Goal: Task Accomplishment & Management: Complete application form

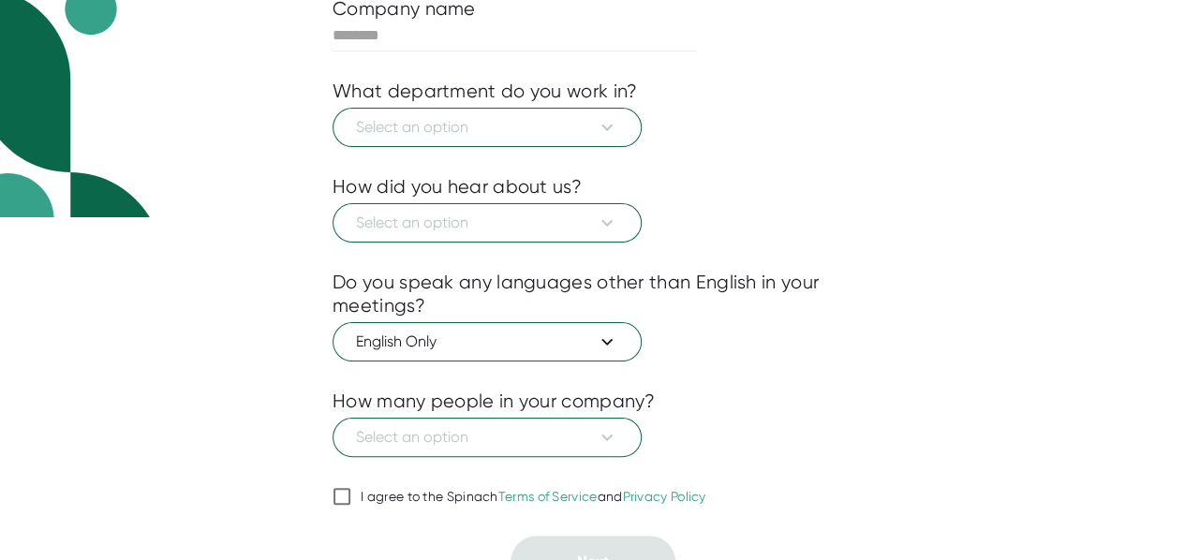
scroll to position [367, 0]
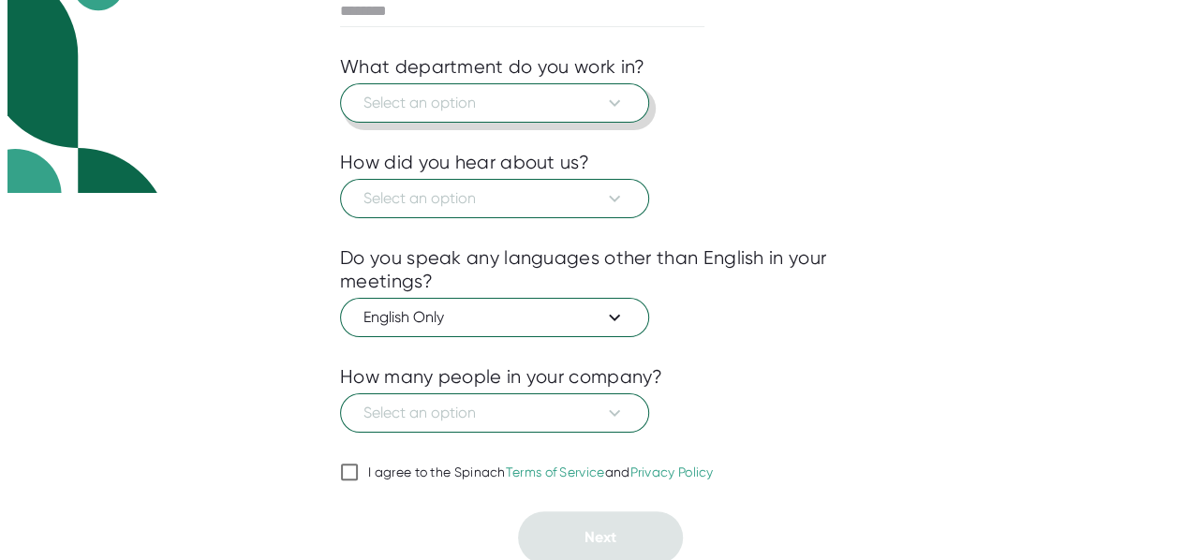
scroll to position [180, 0]
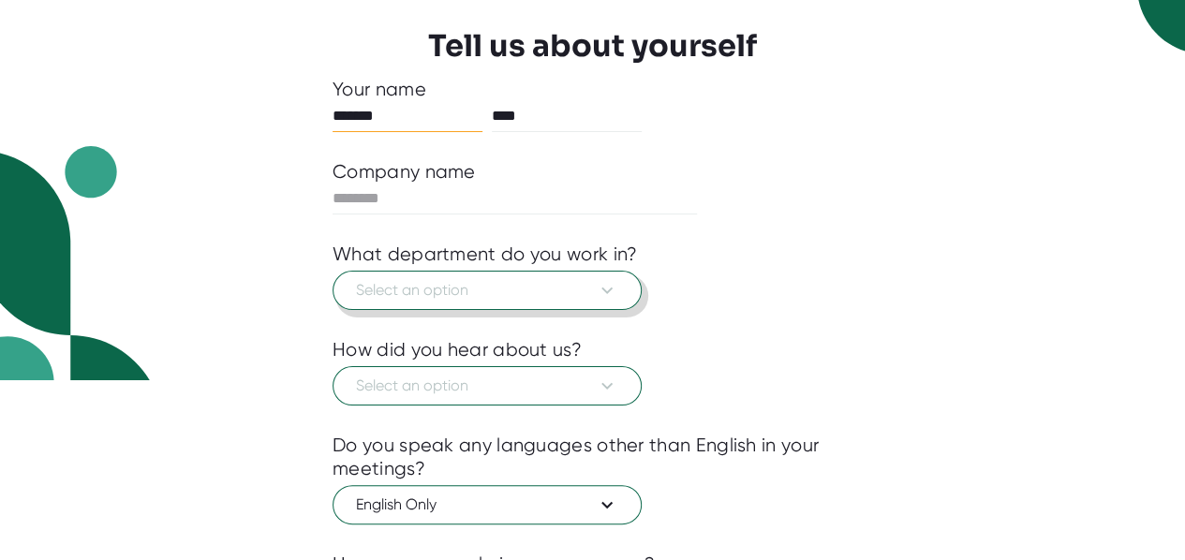
click at [450, 287] on span "Select an option" at bounding box center [487, 290] width 262 height 22
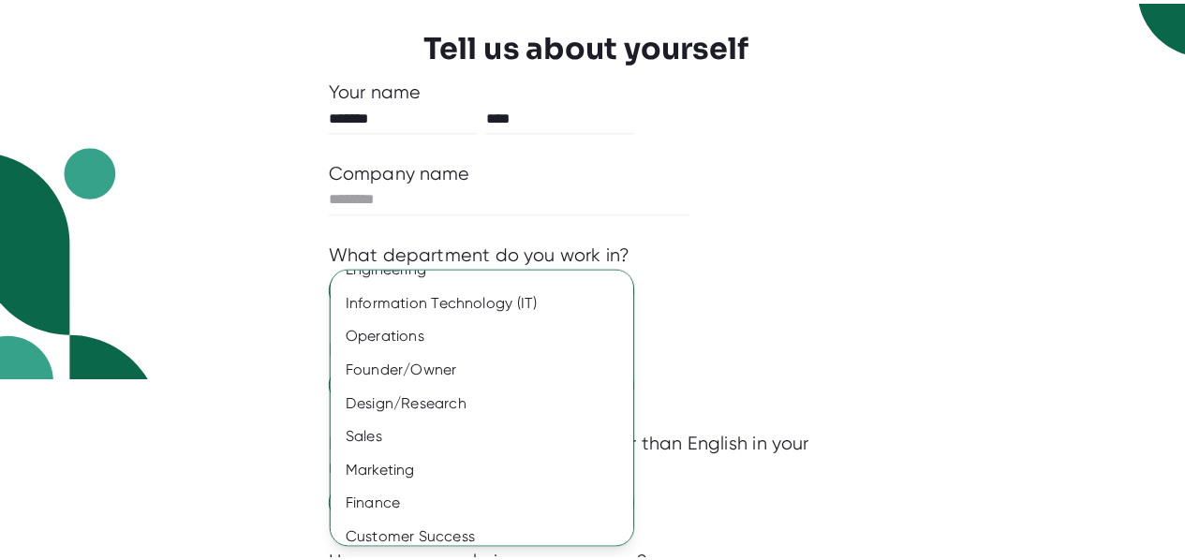
scroll to position [167, 0]
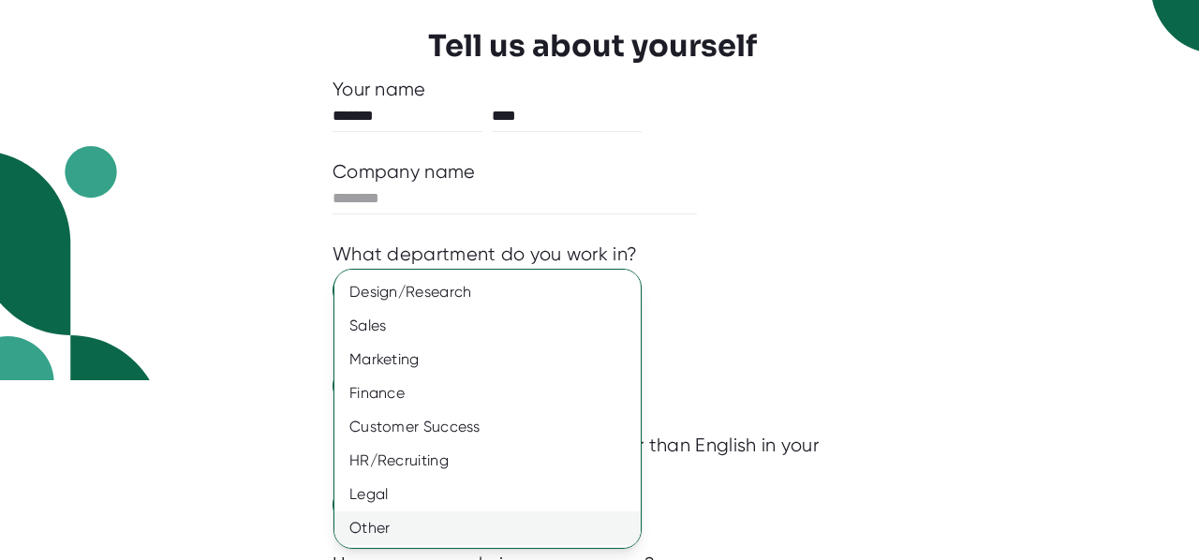
click at [431, 526] on div "Other" at bounding box center [494, 528] width 320 height 34
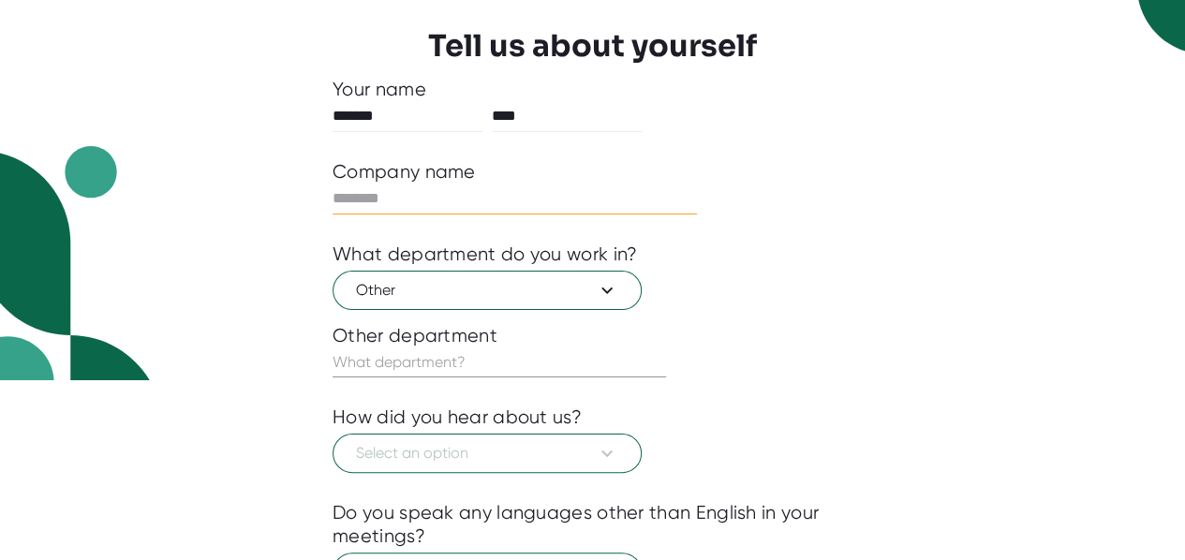
click at [399, 200] on input "text" at bounding box center [515, 199] width 364 height 30
type input "**********"
click at [441, 367] on input "text" at bounding box center [499, 363] width 333 height 30
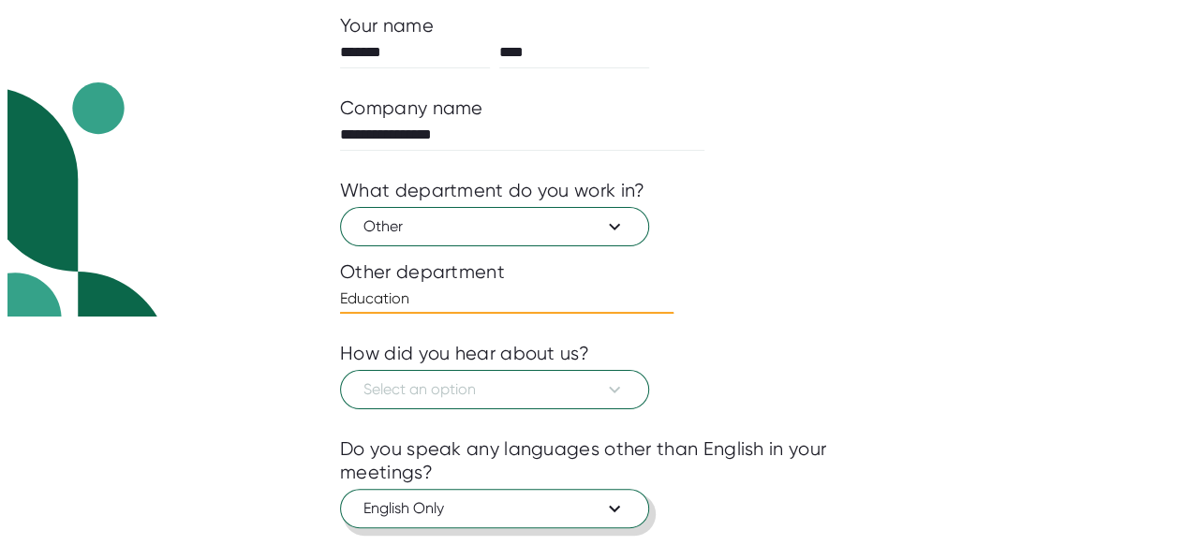
scroll to position [399, 0]
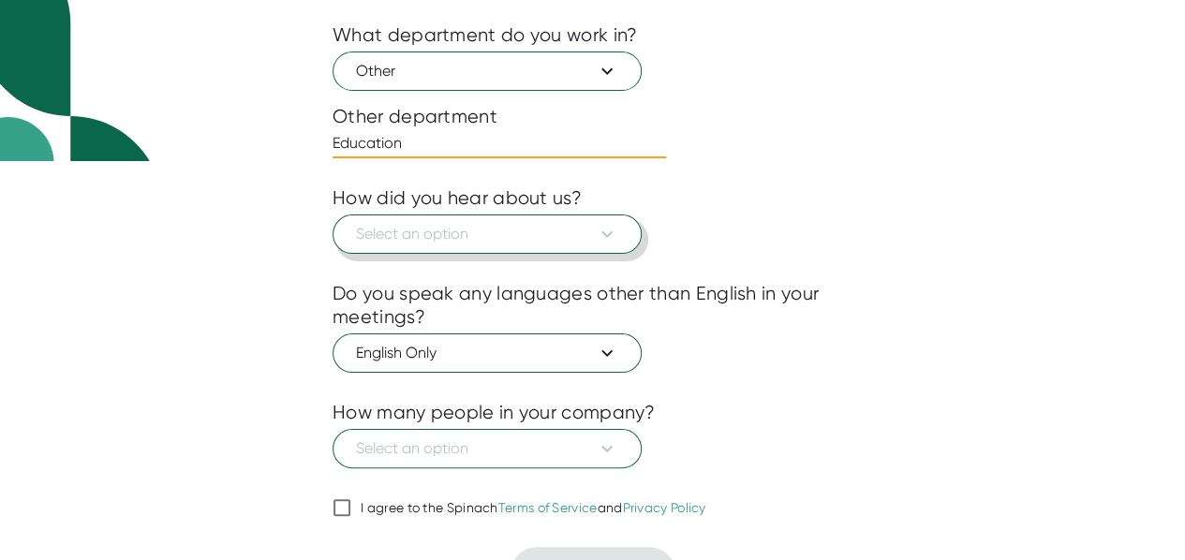
type input "Education"
click at [472, 223] on span "Select an option" at bounding box center [487, 234] width 262 height 22
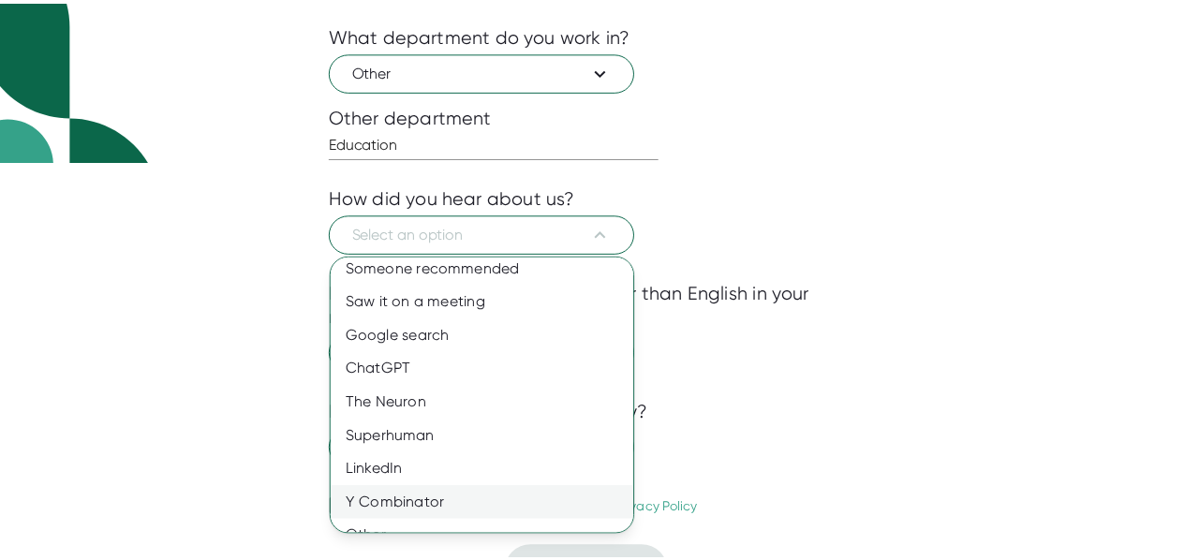
scroll to position [0, 0]
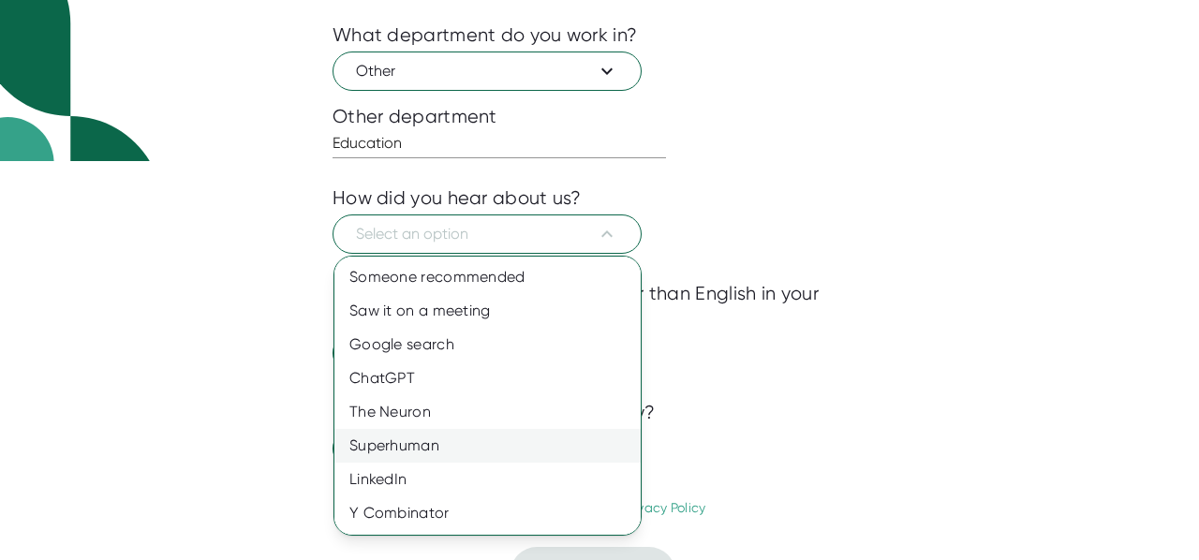
click at [448, 445] on div "Superhuman" at bounding box center [494, 446] width 320 height 34
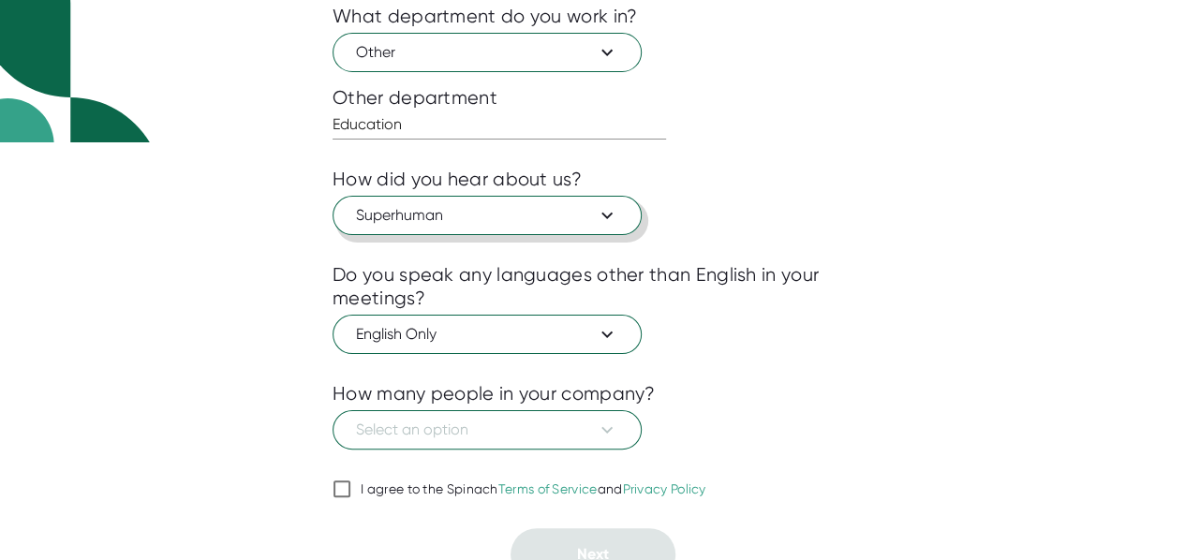
scroll to position [435, 0]
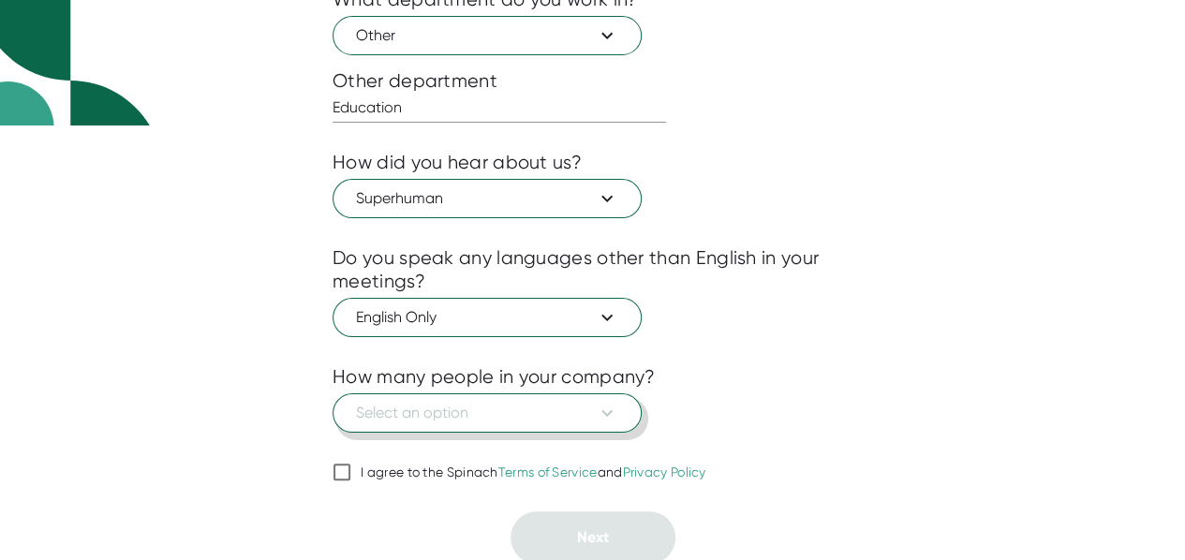
click at [418, 414] on span "Select an option" at bounding box center [487, 413] width 262 height 22
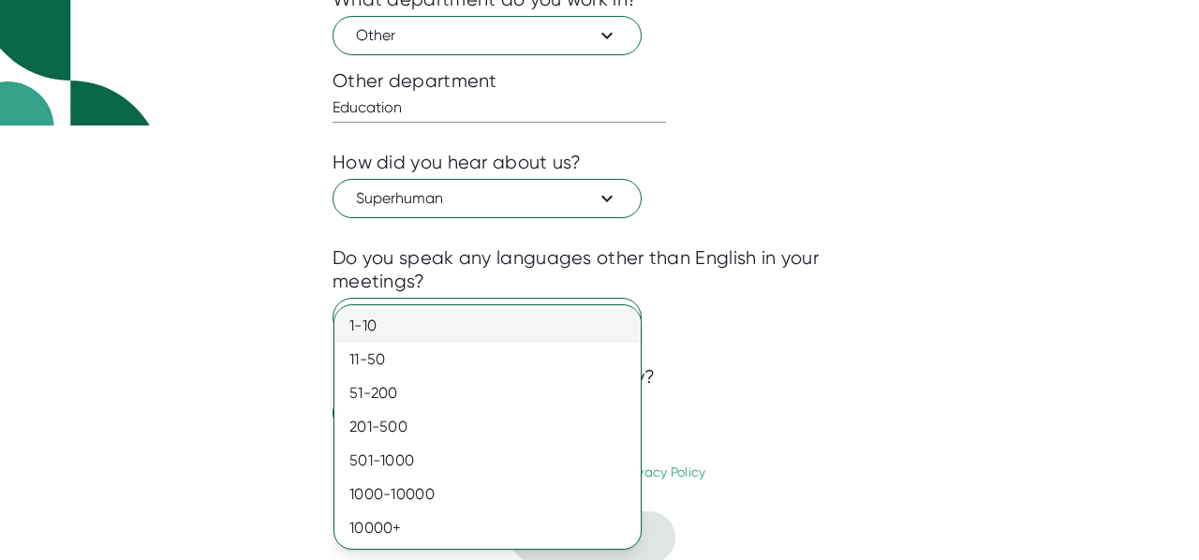
click at [394, 332] on div "1-10" at bounding box center [487, 326] width 306 height 34
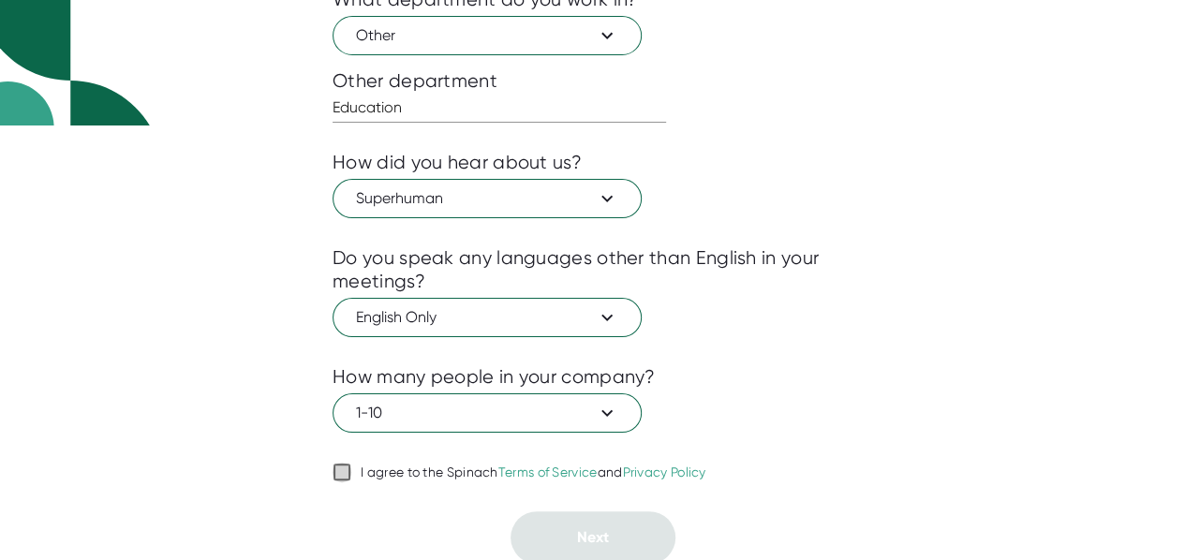
click at [341, 467] on input "I agree to the Spinach Terms of Service and Privacy Policy" at bounding box center [342, 472] width 19 height 22
checkbox input "true"
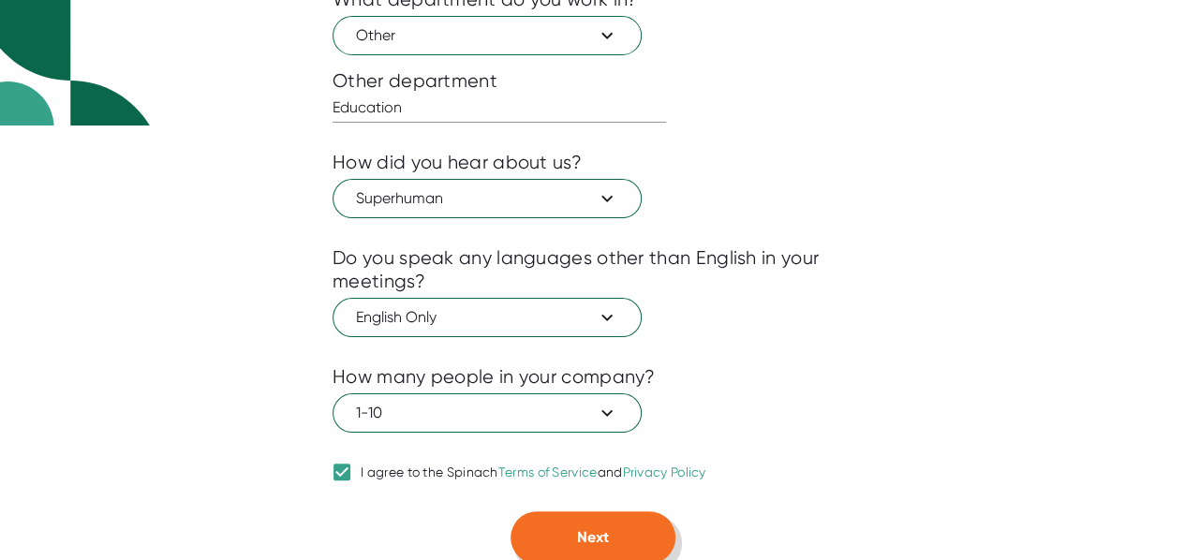
click at [590, 537] on span "Next" at bounding box center [593, 537] width 32 height 18
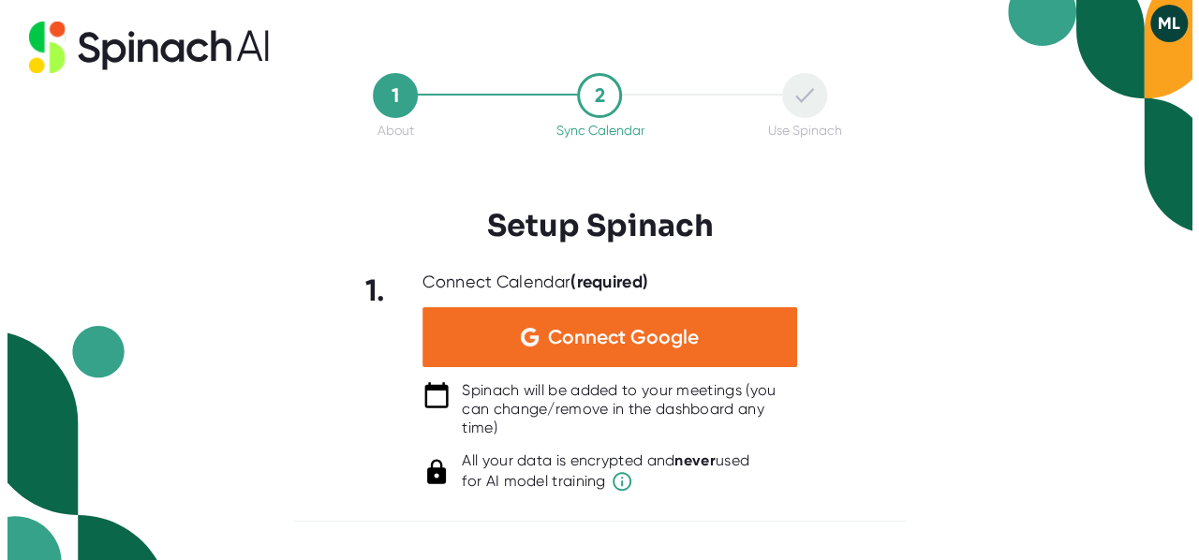
scroll to position [0, 0]
